Goal: Transaction & Acquisition: Download file/media

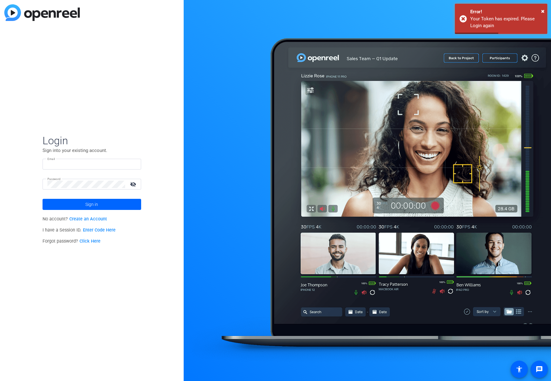
type input "[EMAIL_ADDRESS][DOMAIN_NAME]"
click at [79, 205] on span at bounding box center [91, 204] width 99 height 15
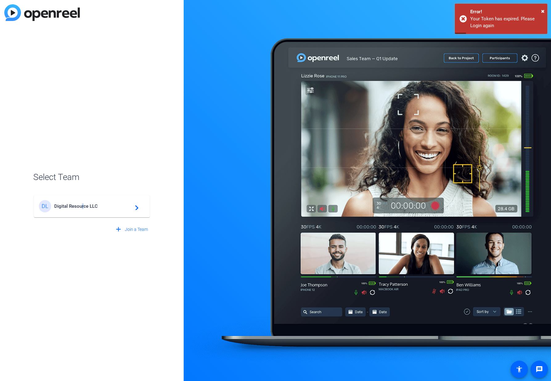
click at [82, 207] on span "Digital Resource LLC" at bounding box center [92, 206] width 77 height 6
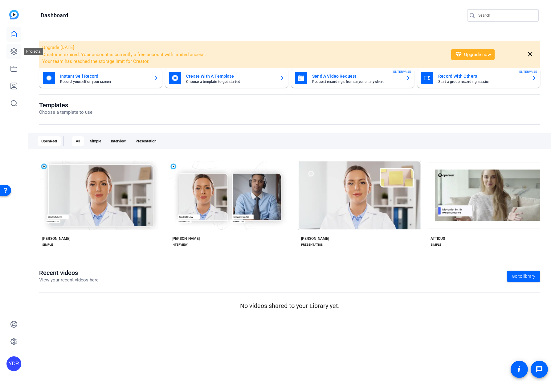
click at [17, 51] on icon at bounding box center [13, 51] width 7 height 7
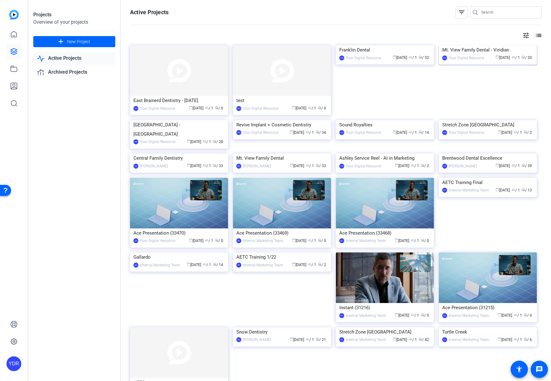
click at [476, 45] on img at bounding box center [487, 45] width 98 height 0
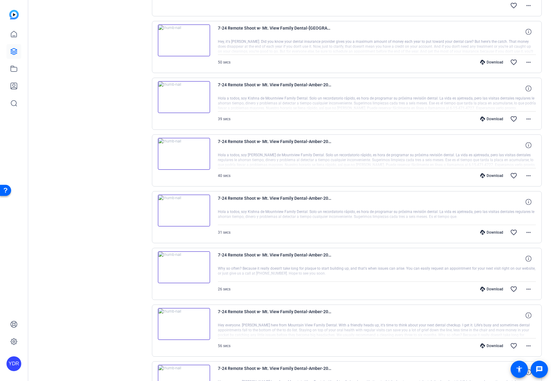
scroll to position [355, 0]
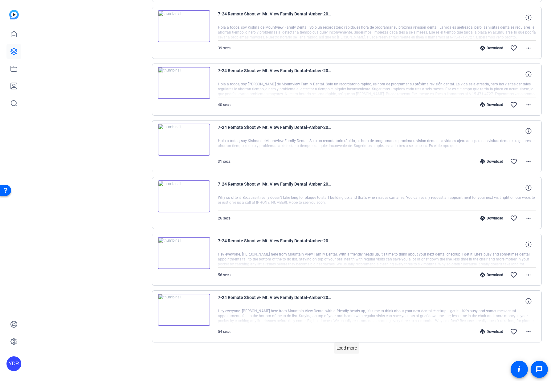
click at [351, 348] on span "Load more" at bounding box center [346, 348] width 20 height 6
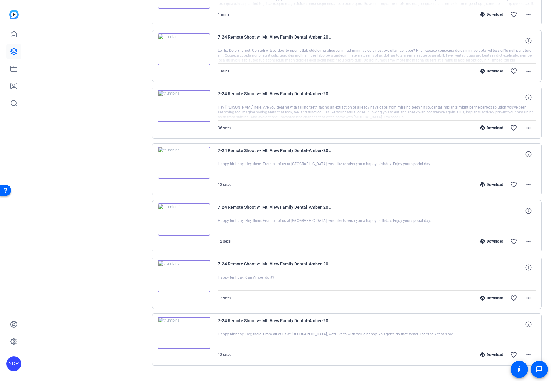
scroll to position [911, 0]
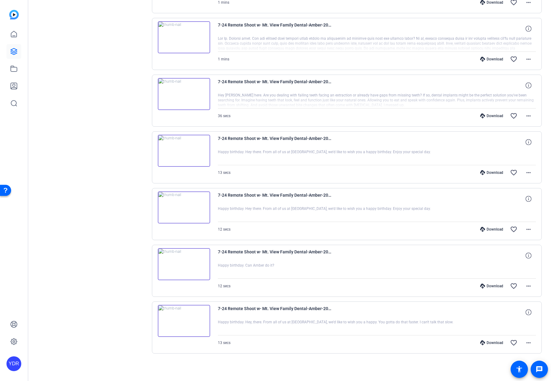
click at [496, 172] on div "Download" at bounding box center [491, 172] width 29 height 5
click at [495, 232] on div "Download favorite_border more_horiz" at bounding box center [424, 229] width 223 height 15
click at [495, 230] on div "Download" at bounding box center [491, 229] width 29 height 5
click at [490, 288] on div "Download favorite_border more_horiz" at bounding box center [424, 285] width 223 height 15
click at [490, 285] on div "Download" at bounding box center [491, 285] width 29 height 5
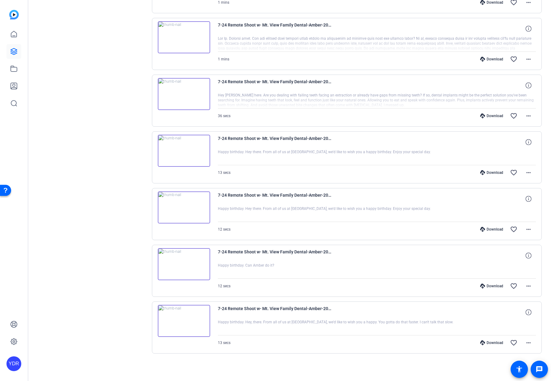
click at [494, 342] on div "Download" at bounding box center [491, 342] width 29 height 5
